Goal: Information Seeking & Learning: Learn about a topic

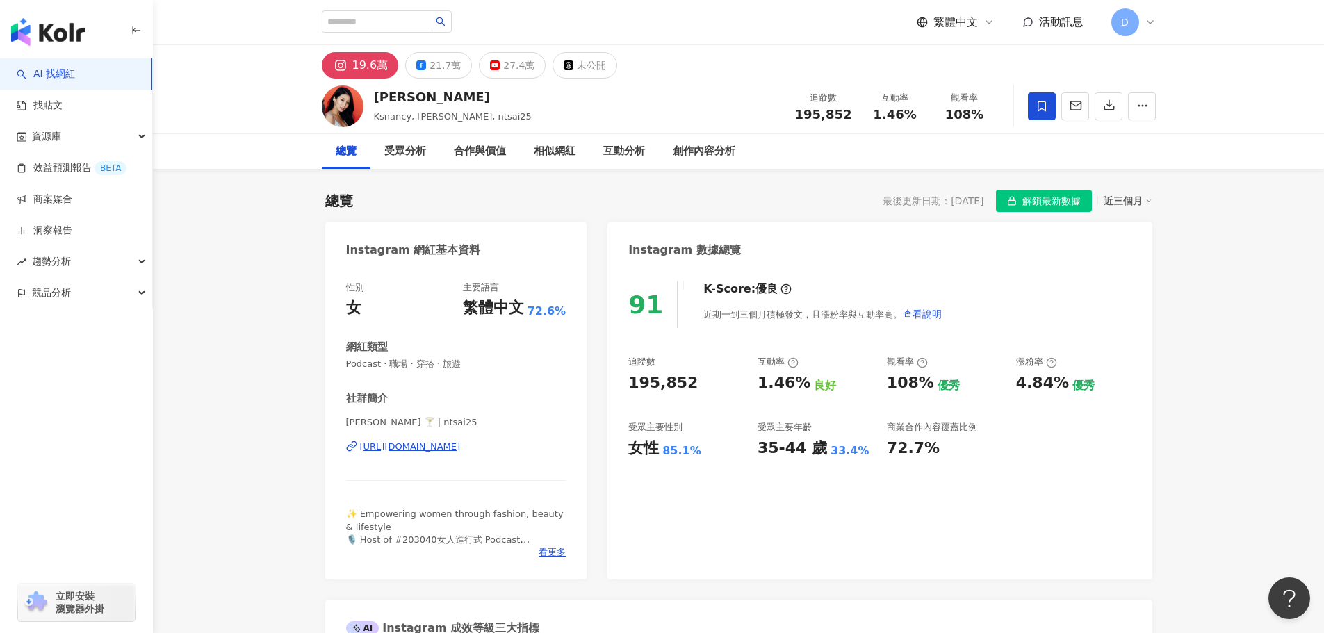
click at [347, 42] on div "繁體中文 活動訊息 D" at bounding box center [739, 22] width 834 height 44
click at [345, 36] on div "繁體中文 活動訊息 D" at bounding box center [739, 22] width 834 height 44
click at [354, 29] on input "search" at bounding box center [376, 21] width 108 height 22
type input "*"
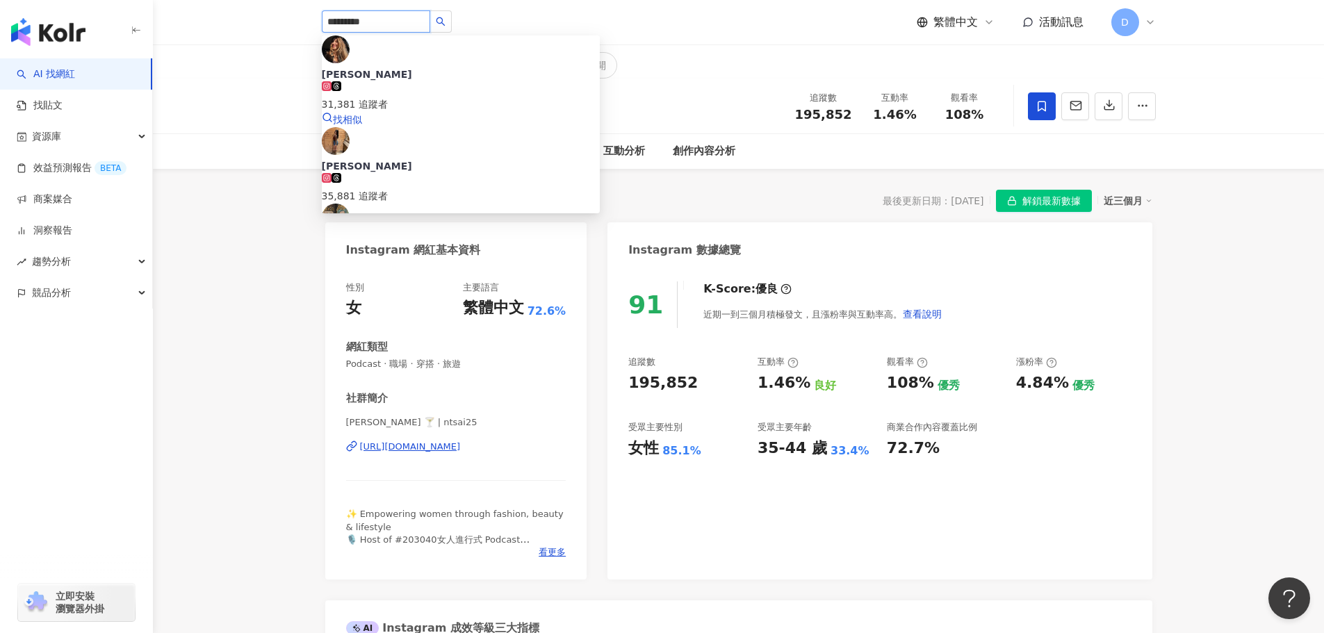
type input "**********"
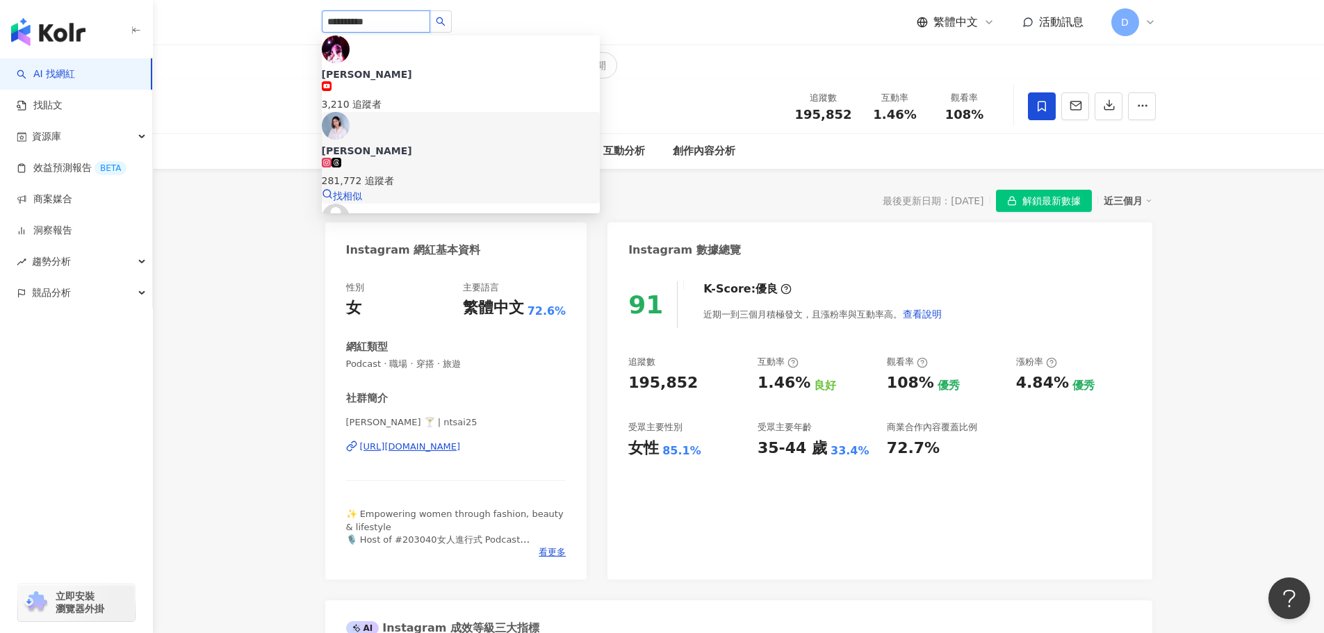
click at [450, 144] on span "[PERSON_NAME]" at bounding box center [461, 151] width 278 height 14
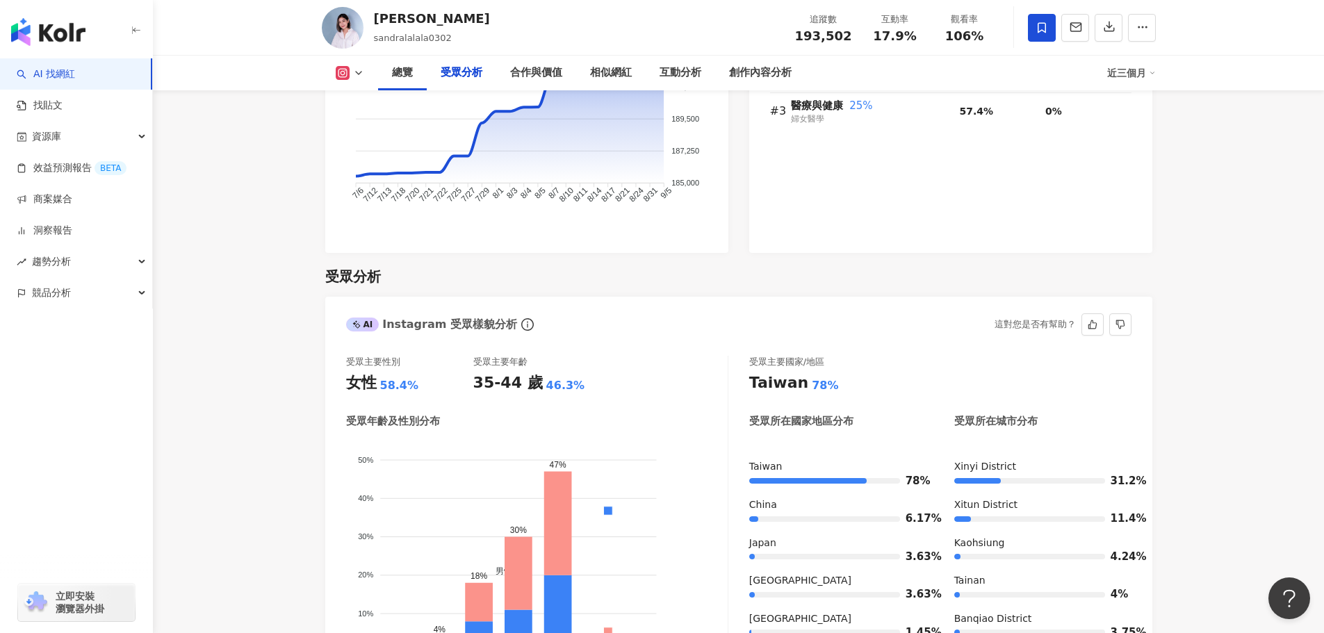
scroll to position [1276, 0]
